Goal: Transaction & Acquisition: Purchase product/service

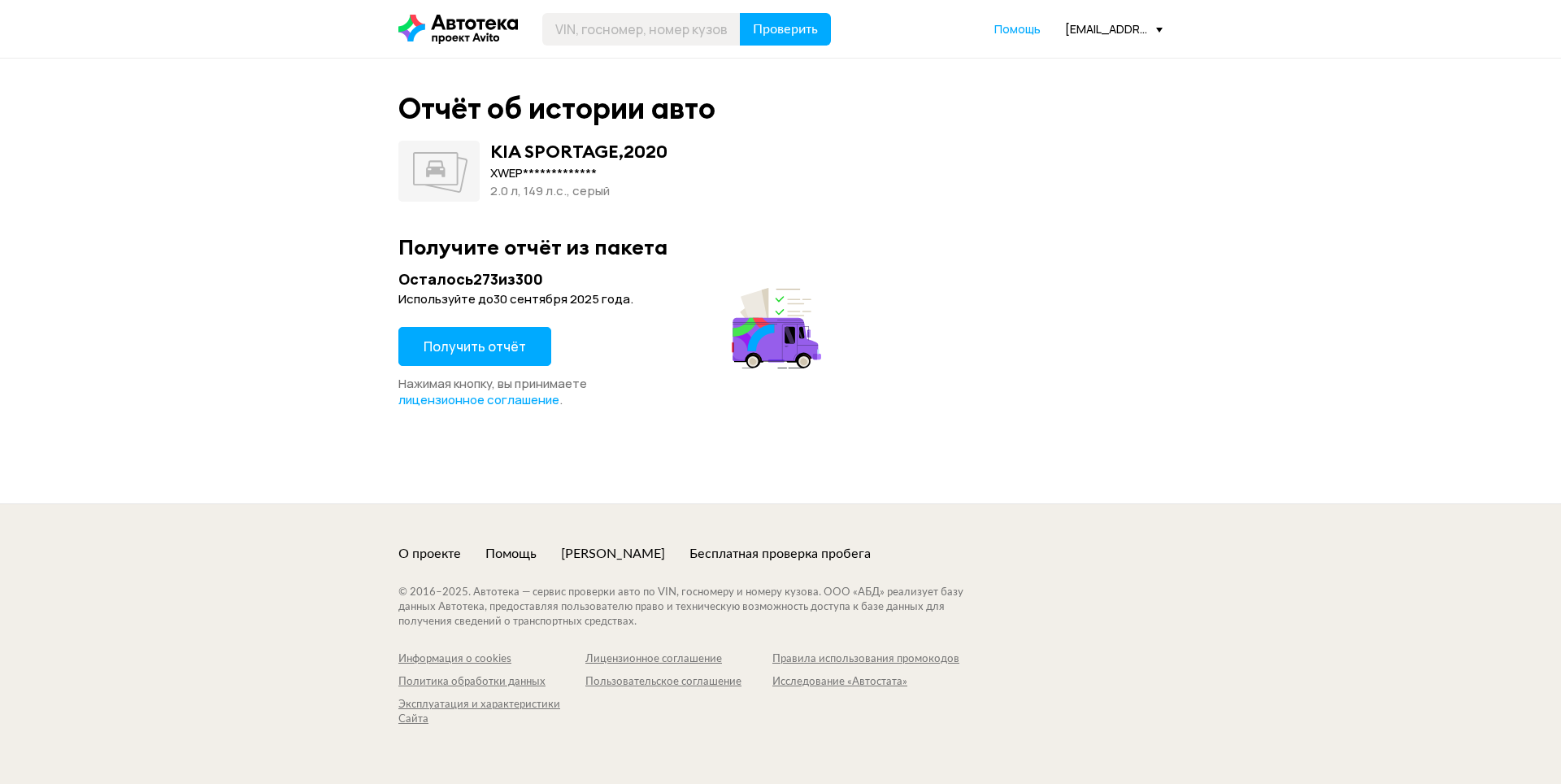
click at [528, 349] on button "Получить отчёт" at bounding box center [474, 346] width 153 height 39
click at [473, 348] on span "Получить отчёт" at bounding box center [475, 346] width 103 height 18
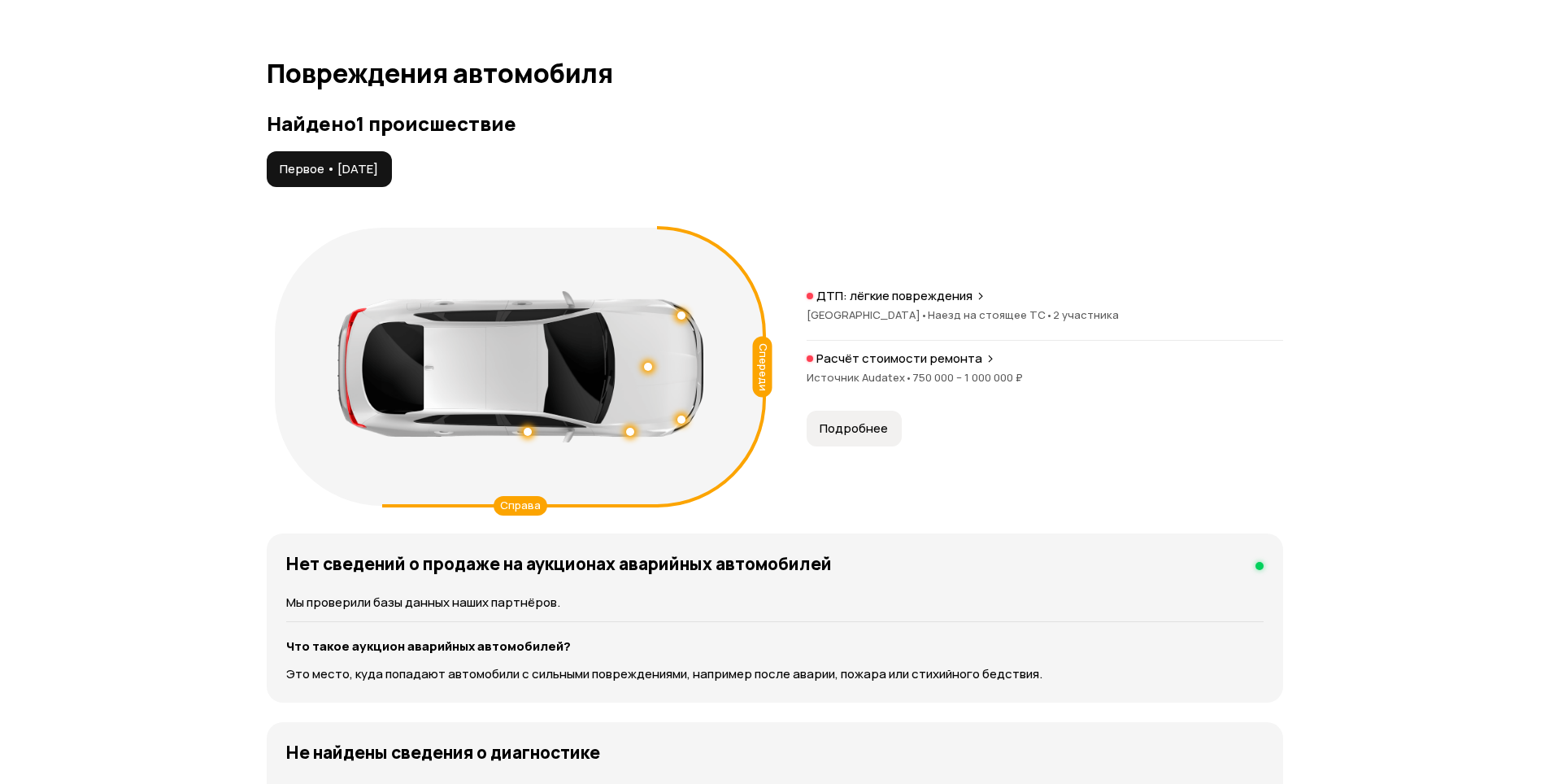
scroll to position [1139, 0]
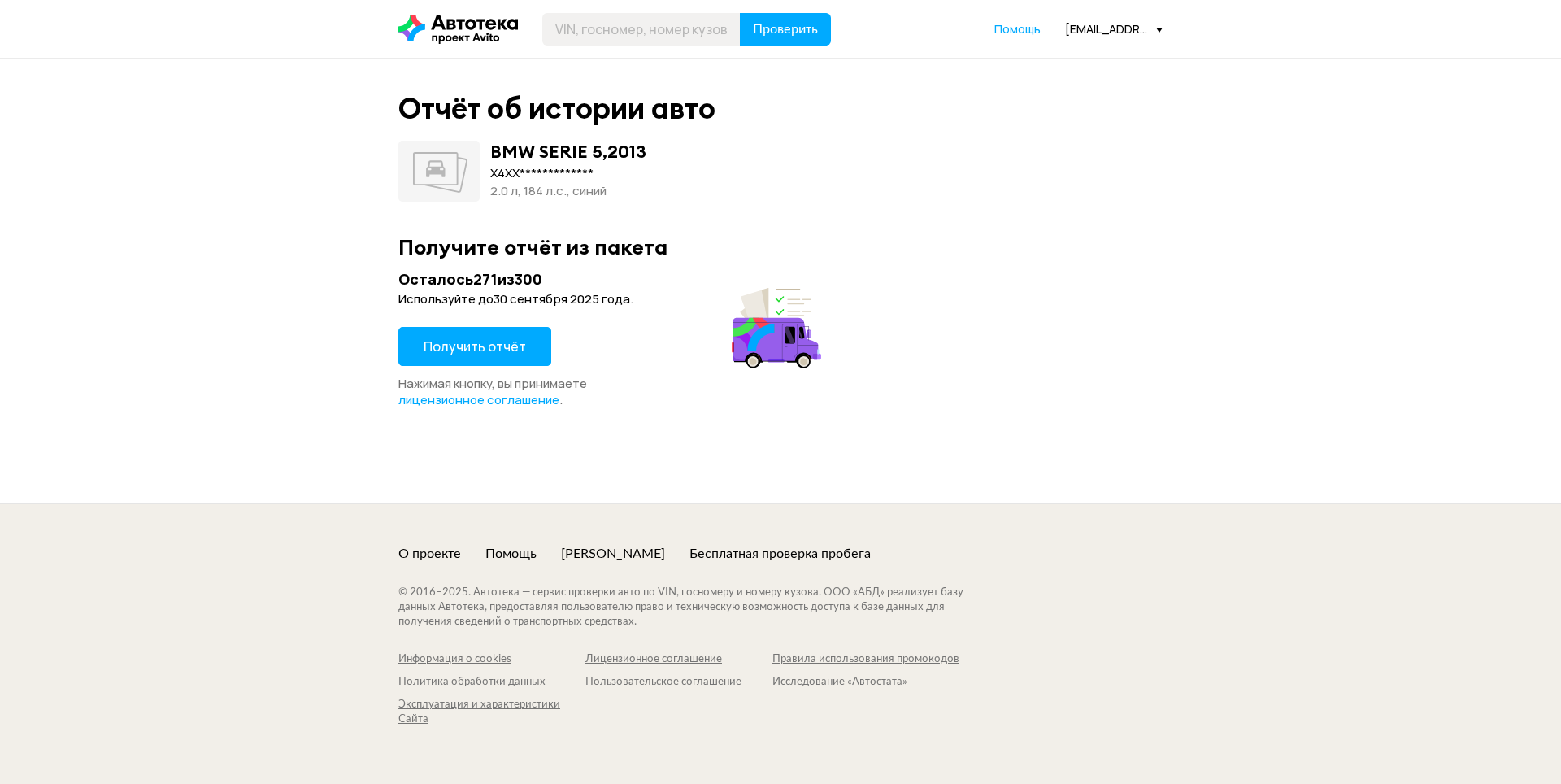
click at [521, 355] on button "Получить отчёт" at bounding box center [474, 346] width 153 height 39
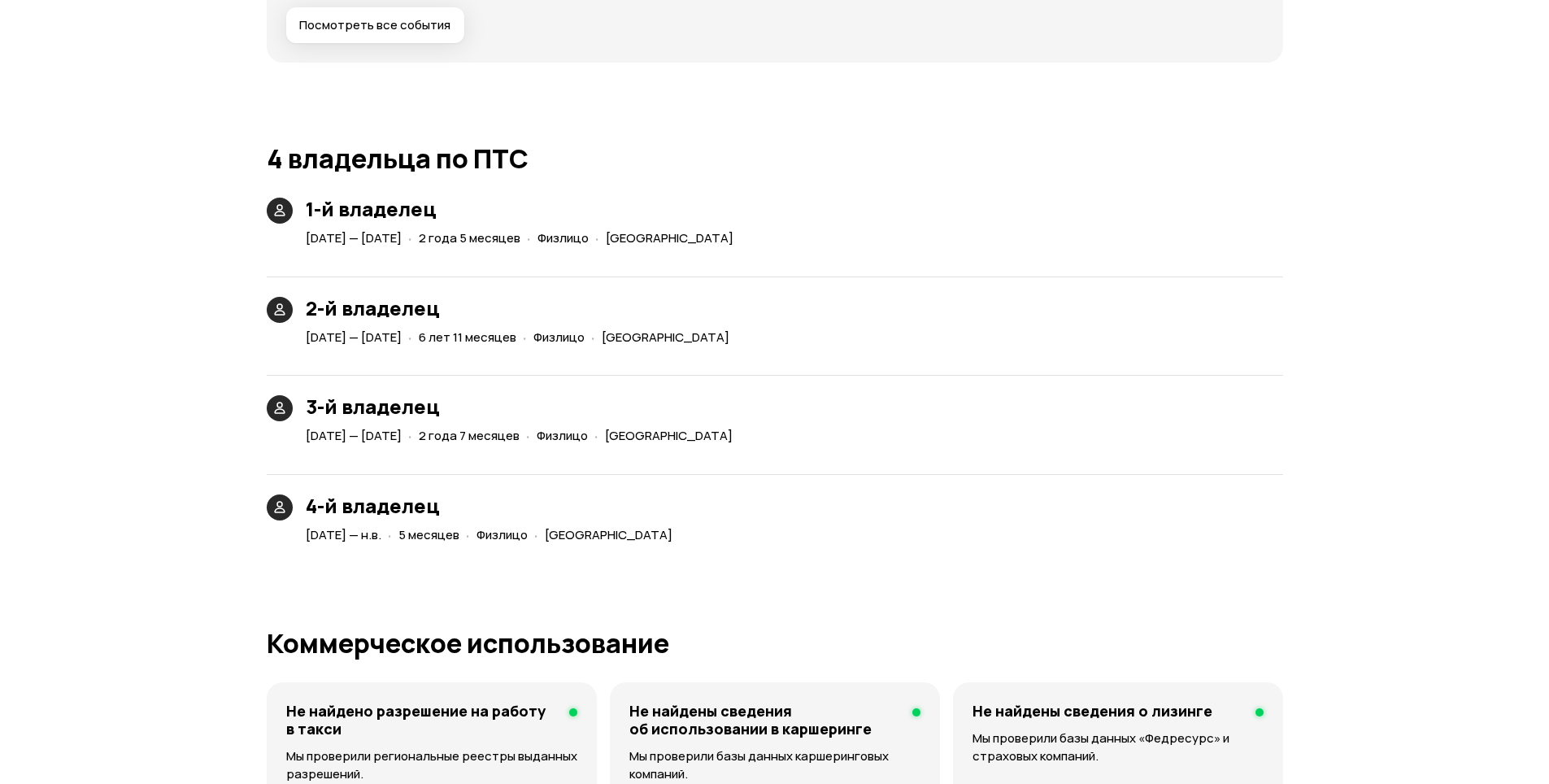
scroll to position [3578, 0]
